Goal: Task Accomplishment & Management: Manage account settings

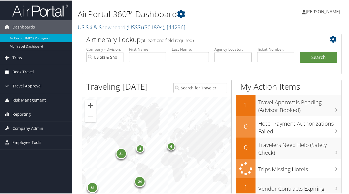
click at [22, 70] on span "Book Travel" at bounding box center [22, 72] width 21 height 14
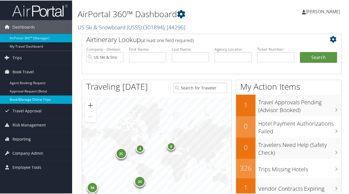
click at [32, 100] on link "Book/Manage Online Trips" at bounding box center [36, 99] width 72 height 8
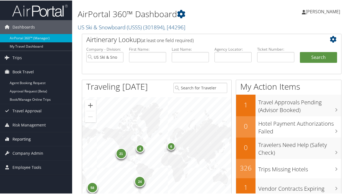
click at [20, 136] on span "Reporting" at bounding box center [21, 139] width 18 height 14
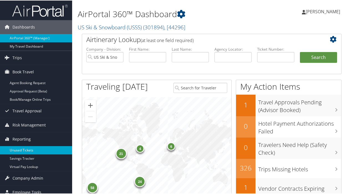
click at [27, 149] on link "Unused Tickets" at bounding box center [36, 150] width 72 height 8
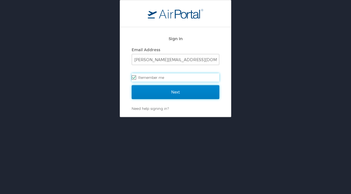
click at [176, 91] on input "Next" at bounding box center [176, 92] width 88 height 14
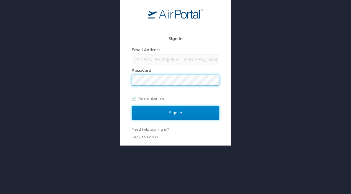
click at [179, 114] on input "Sign In" at bounding box center [176, 113] width 88 height 14
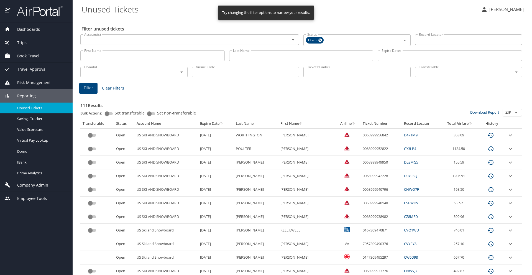
click at [351, 123] on icon "sort" at bounding box center [353, 123] width 3 height 3
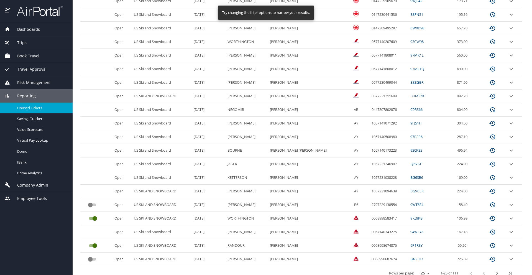
scroll to position [210, 0]
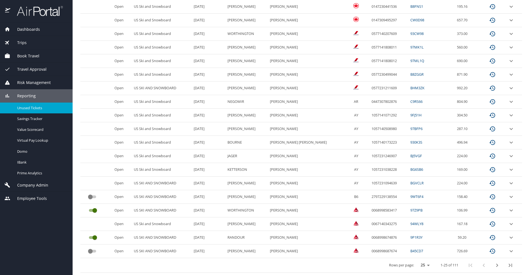
click at [351, 194] on select "25 50 100" at bounding box center [424, 265] width 16 height 8
select select "100"
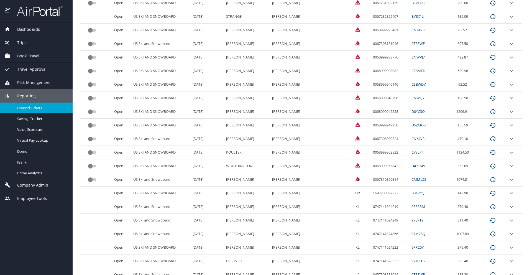
scroll to position [567, 0]
